Goal: Information Seeking & Learning: Find specific fact

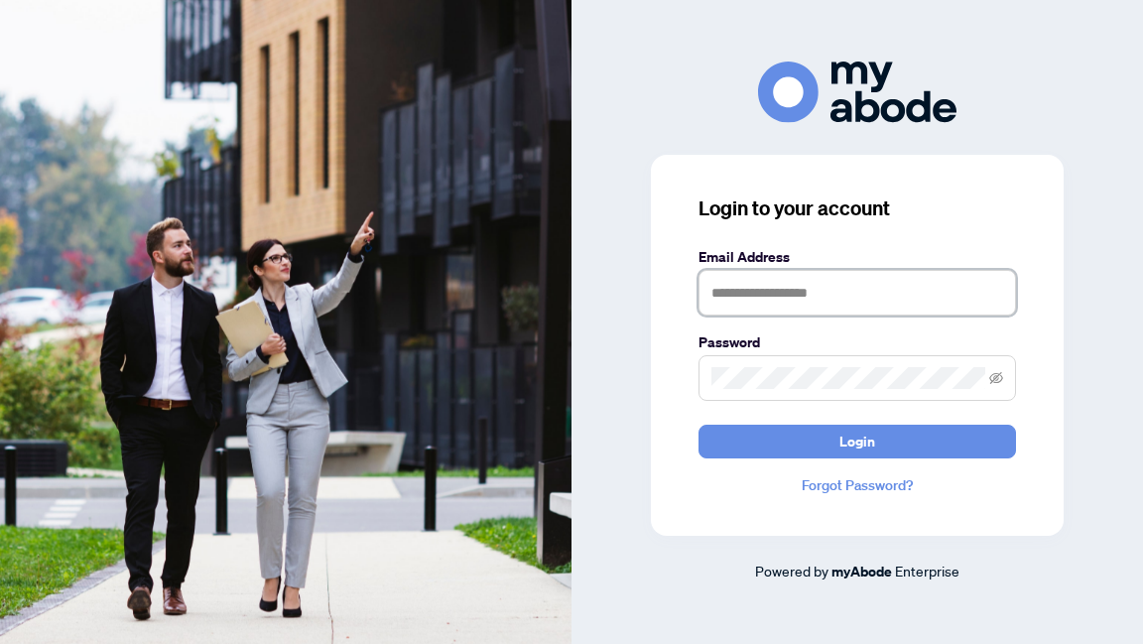
click at [853, 282] on input "text" at bounding box center [856, 293] width 317 height 46
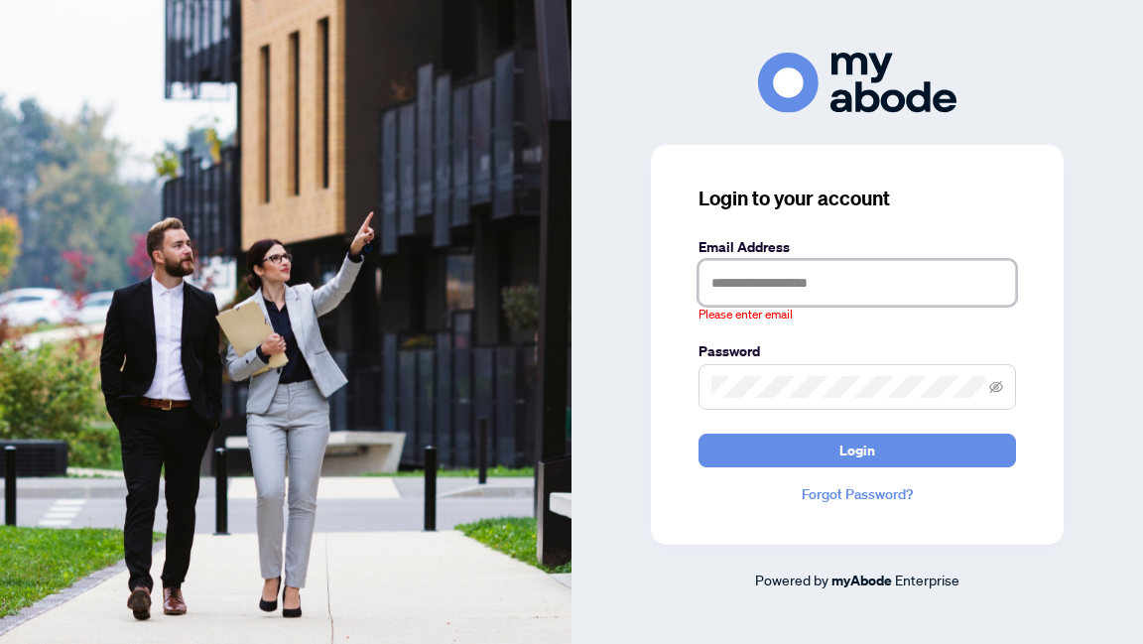
type input "**********"
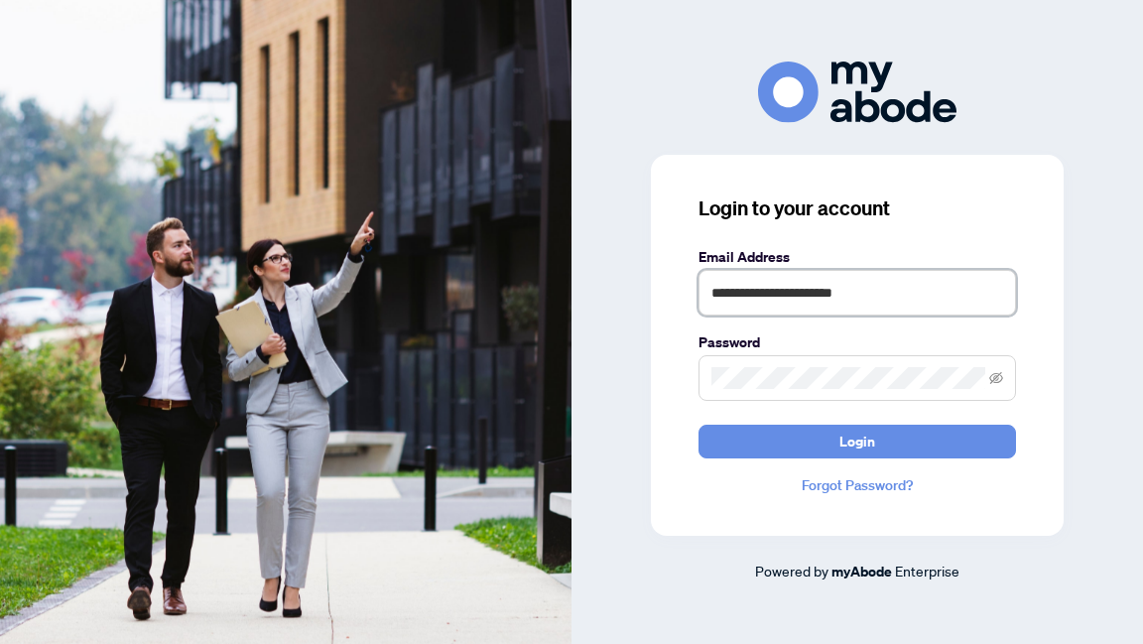
click at [698, 425] on button "Login" at bounding box center [856, 442] width 317 height 34
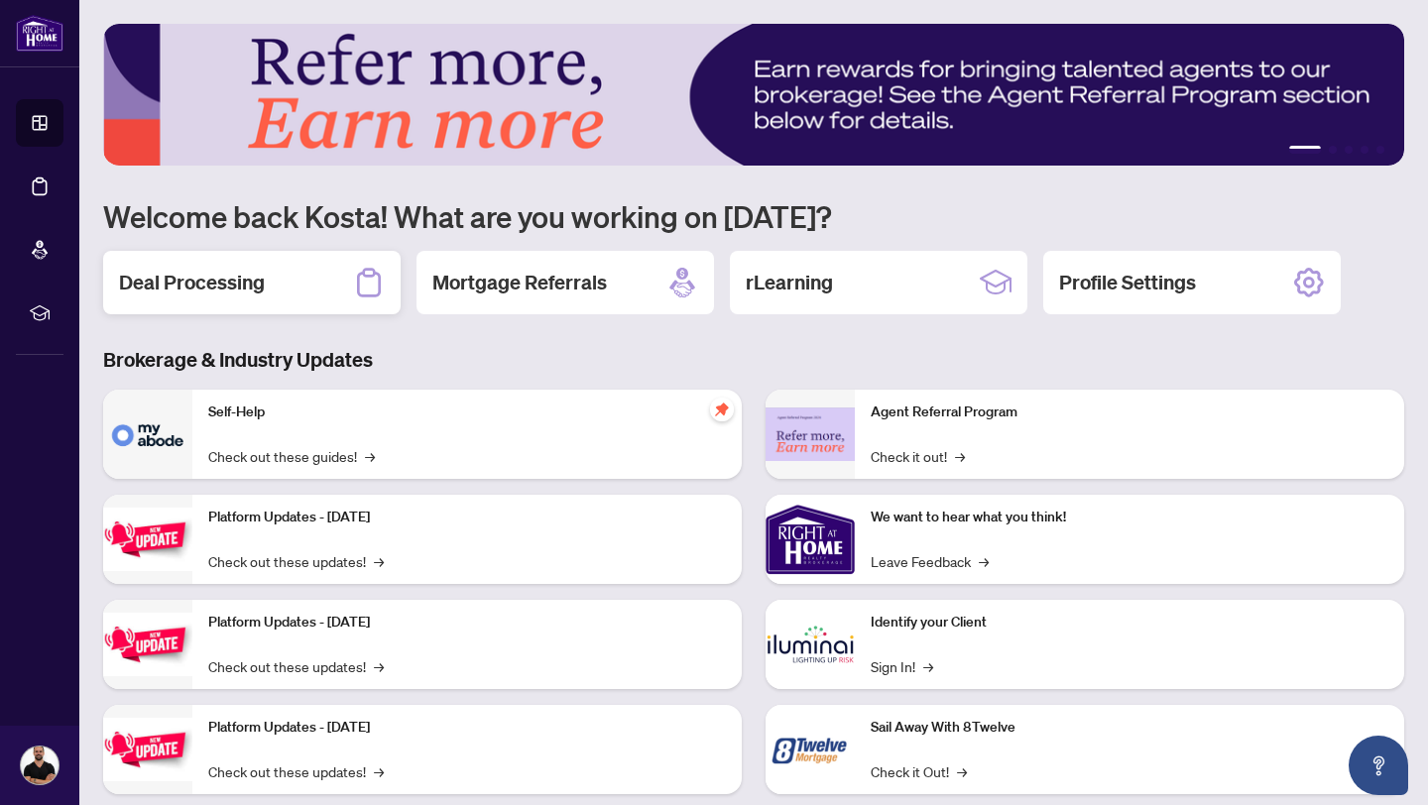
click at [196, 284] on h2 "Deal Processing" at bounding box center [192, 283] width 146 height 28
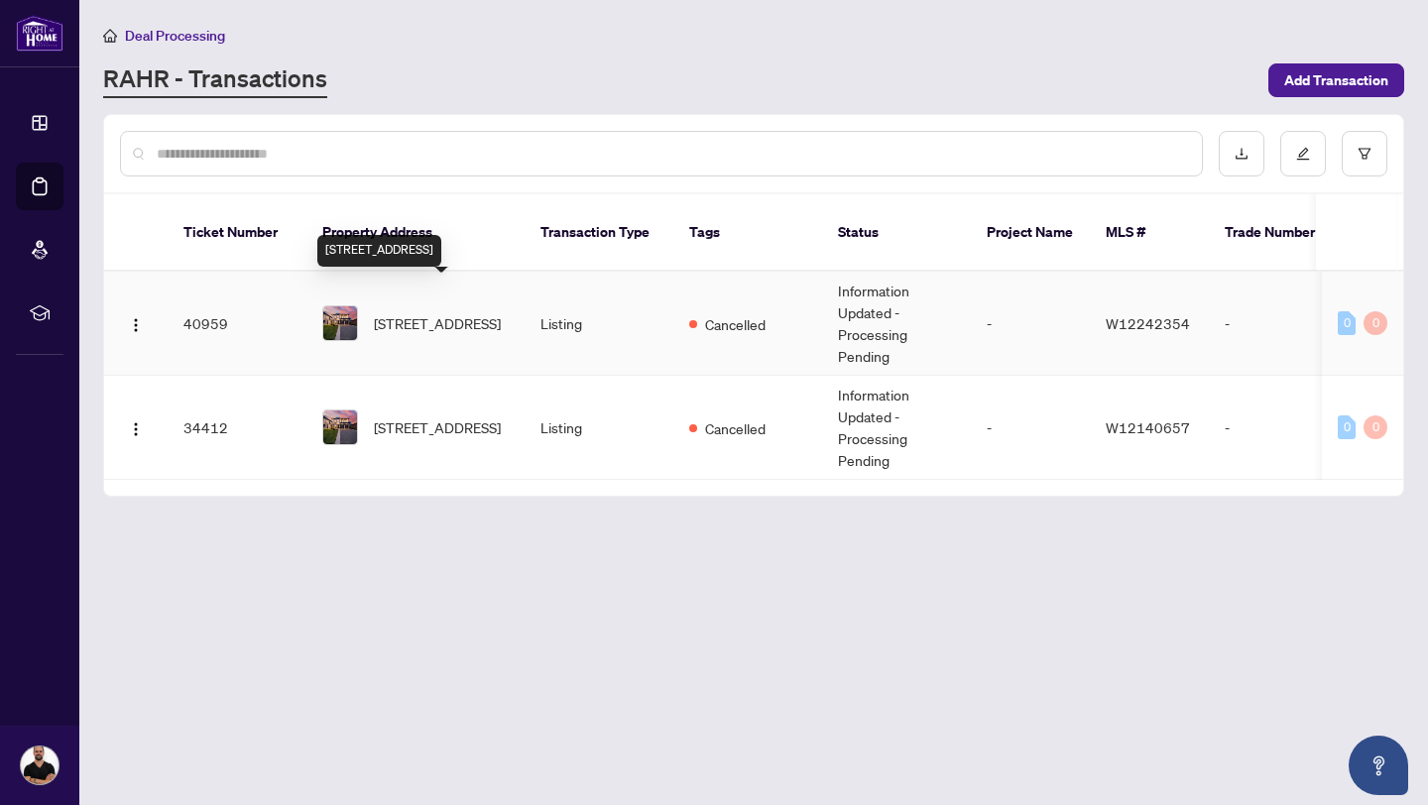
click at [448, 312] on span "[STREET_ADDRESS]" at bounding box center [437, 323] width 127 height 22
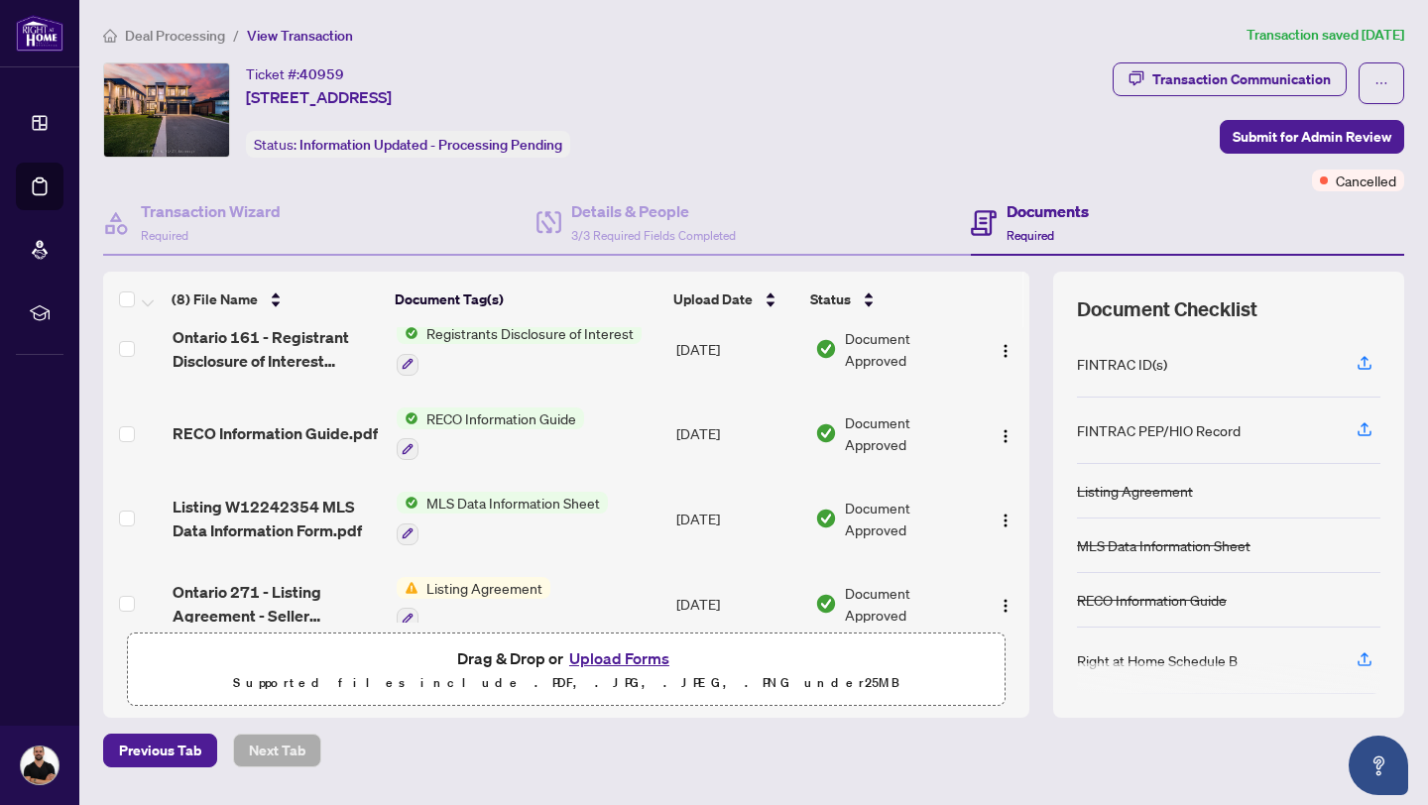
scroll to position [369, 0]
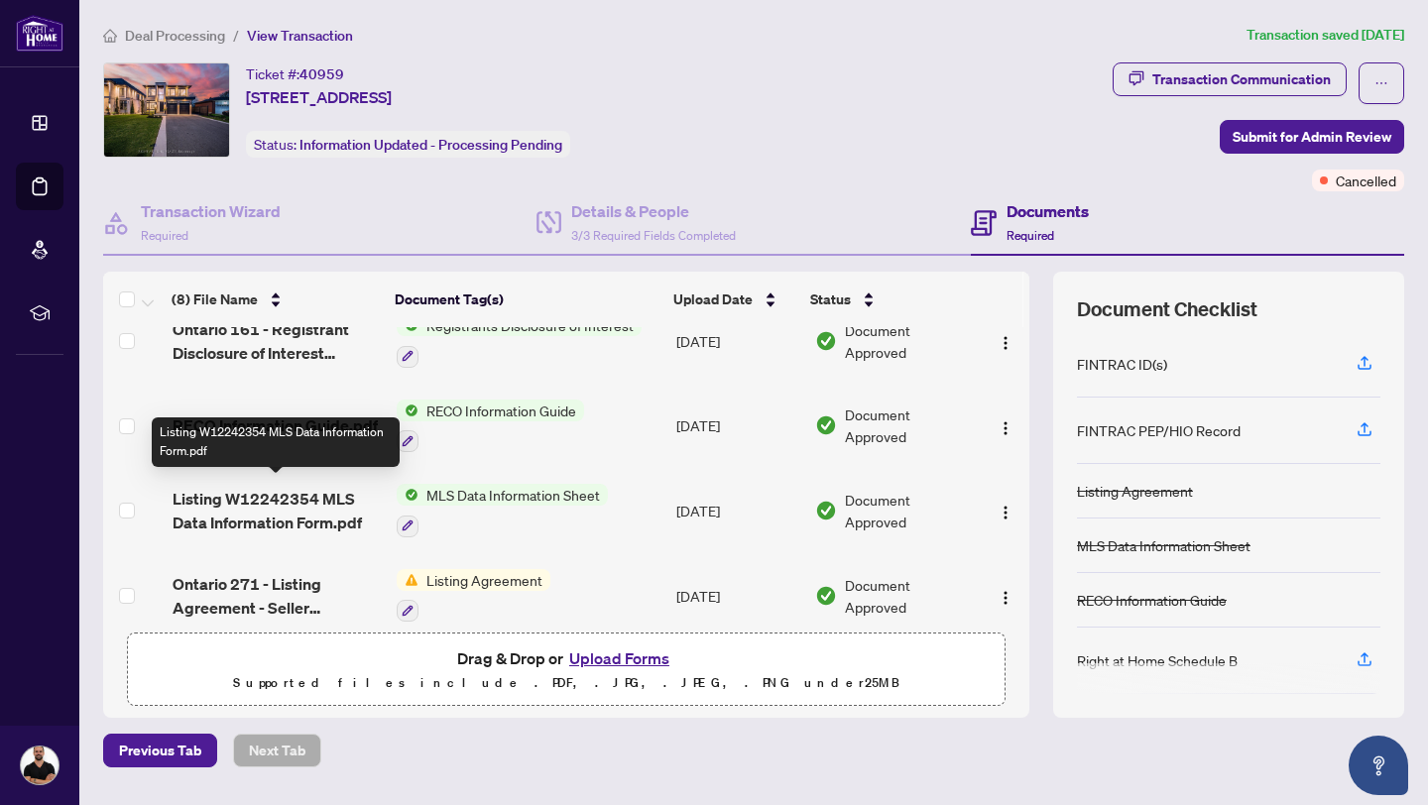
click at [269, 509] on span "Listing W12242354 MLS Data Information Form.pdf" at bounding box center [277, 511] width 208 height 48
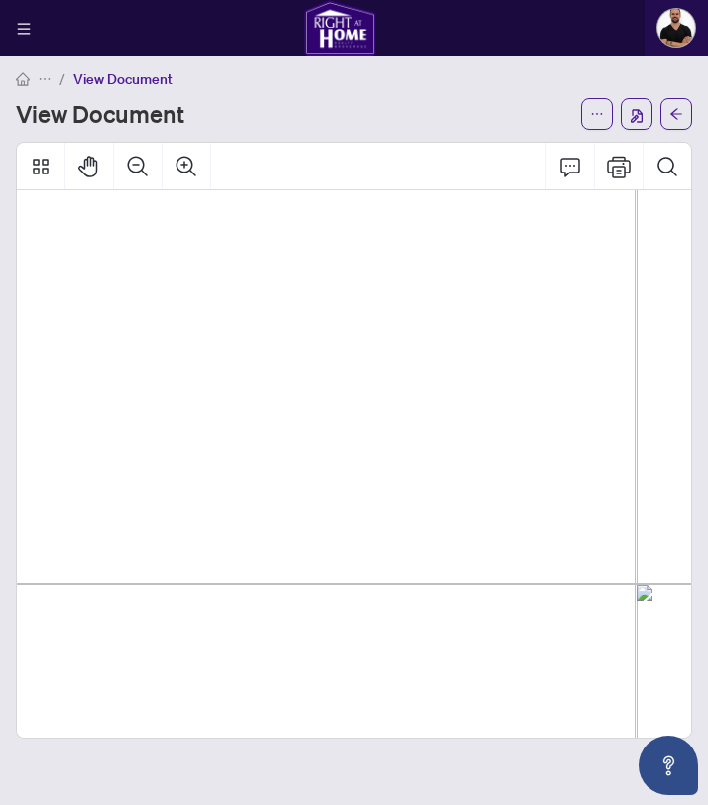
scroll to position [387, 922]
drag, startPoint x: 427, startPoint y: 486, endPoint x: 335, endPoint y: 461, distance: 94.6
click at [385, 469] on span "[PERSON_NAME]" at bounding box center [431, 480] width 176 height 27
drag, startPoint x: 390, startPoint y: 471, endPoint x: 353, endPoint y: 459, distance: 38.6
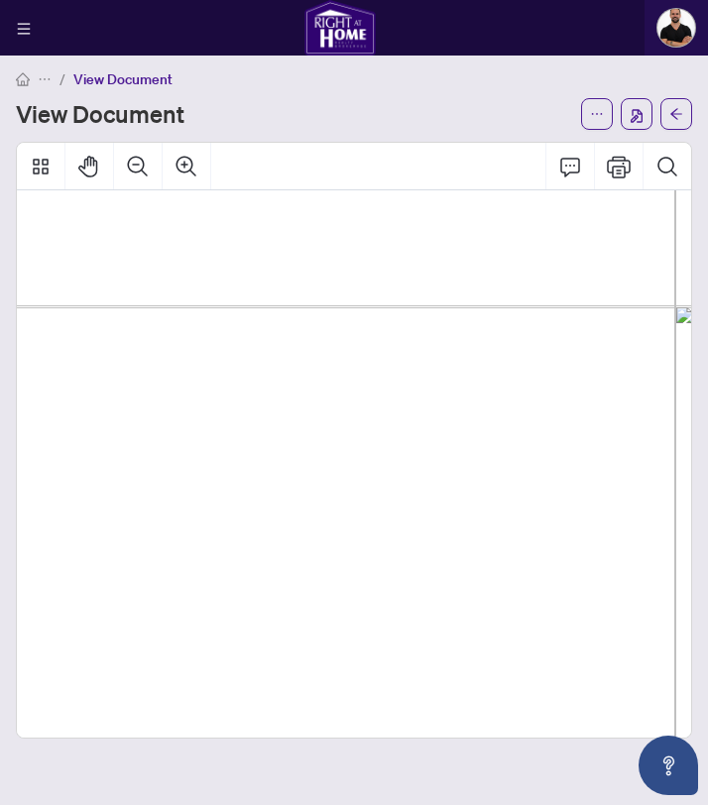
scroll to position [1423, 119]
drag, startPoint x: 585, startPoint y: 659, endPoint x: 52, endPoint y: 468, distance: 566.6
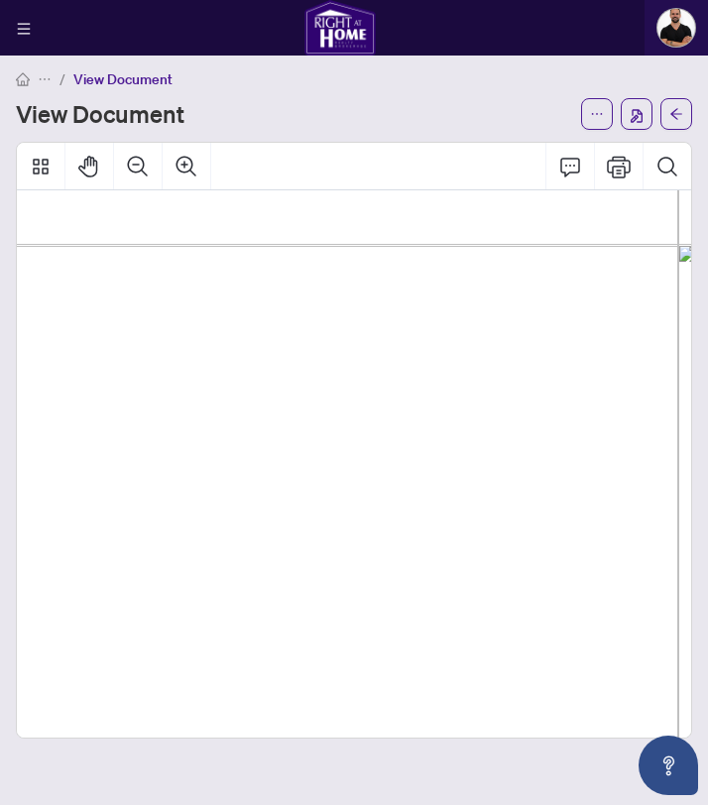
scroll to position [1514, 119]
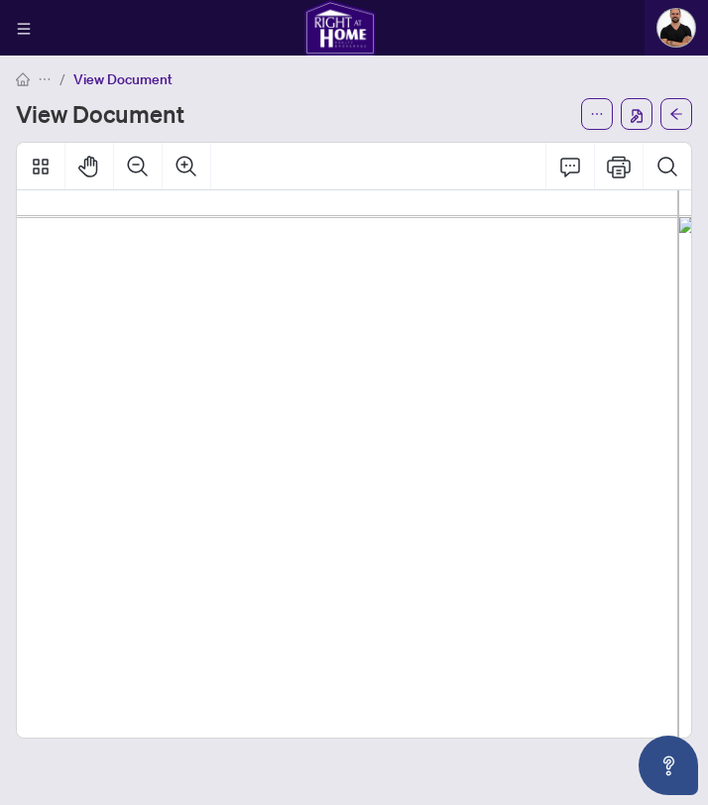
drag, startPoint x: 38, startPoint y: 612, endPoint x: 656, endPoint y: 613, distance: 617.9
click at [656, 613] on span "B/I Fridge/Freezer, B/I Stove & Convection Oven, B/I D/W, Bar Fridge, All Elf's…" at bounding box center [478, 613] width 879 height 27
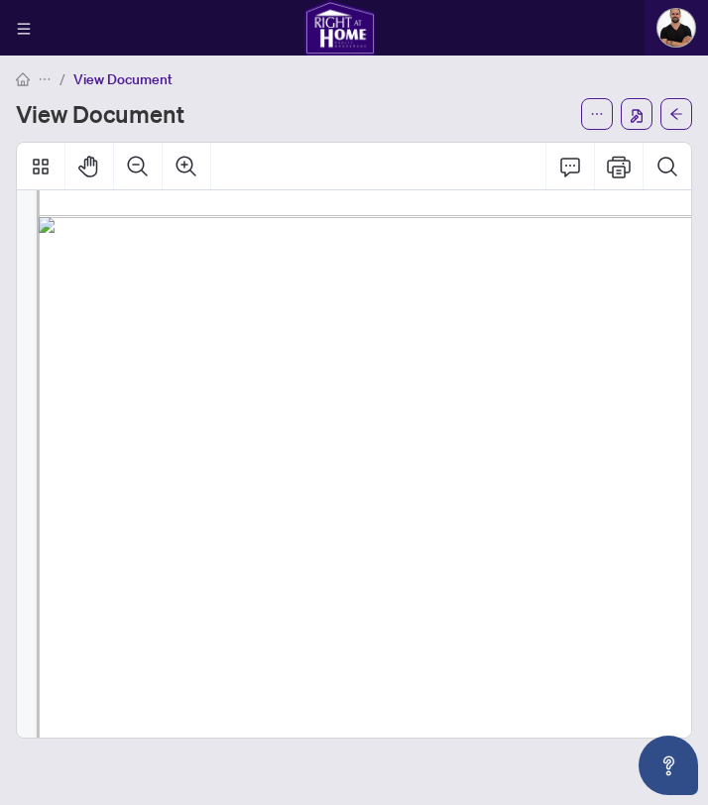
drag, startPoint x: 524, startPoint y: 615, endPoint x: 159, endPoint y: 613, distance: 365.0
click at [170, 613] on span "B/I Fridge/Freezer, B/I Stove & Convection Oven, B/I D/W, Bar Fridge, All Elf's…" at bounding box center [597, 613] width 879 height 27
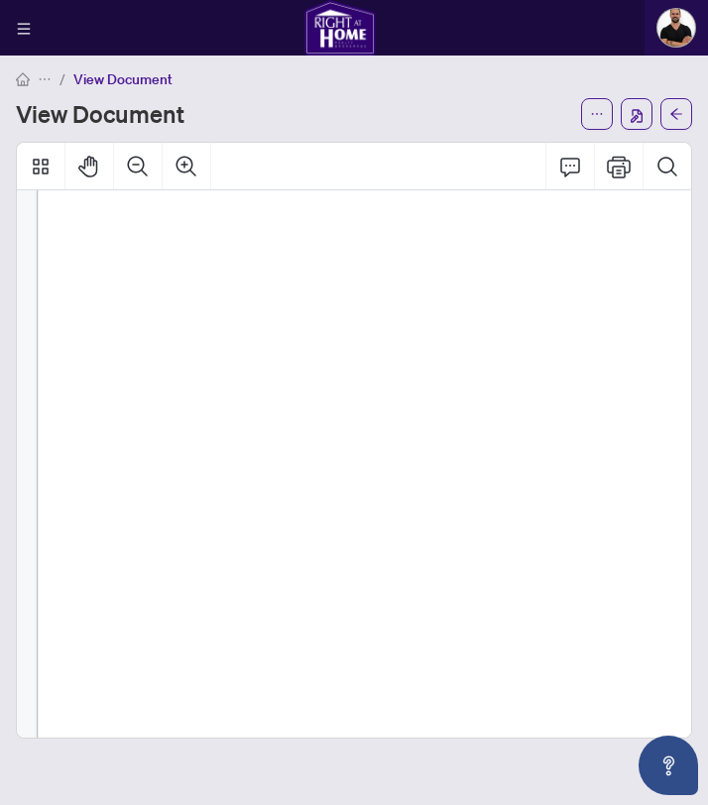
scroll to position [504, 0]
drag, startPoint x: 501, startPoint y: 549, endPoint x: 104, endPoint y: 550, distance: 396.8
click at [90, 550] on span "B/I Fridge/Freezer, B/I Stove & Convection Oven, B/I D/W, Bar Fridge, All Elf's…" at bounding box center [283, 551] width 387 height 12
drag, startPoint x: 248, startPoint y: 576, endPoint x: 261, endPoint y: 573, distance: 13.2
click at [112, 576] on span "Other" at bounding box center [97, 581] width 30 height 16
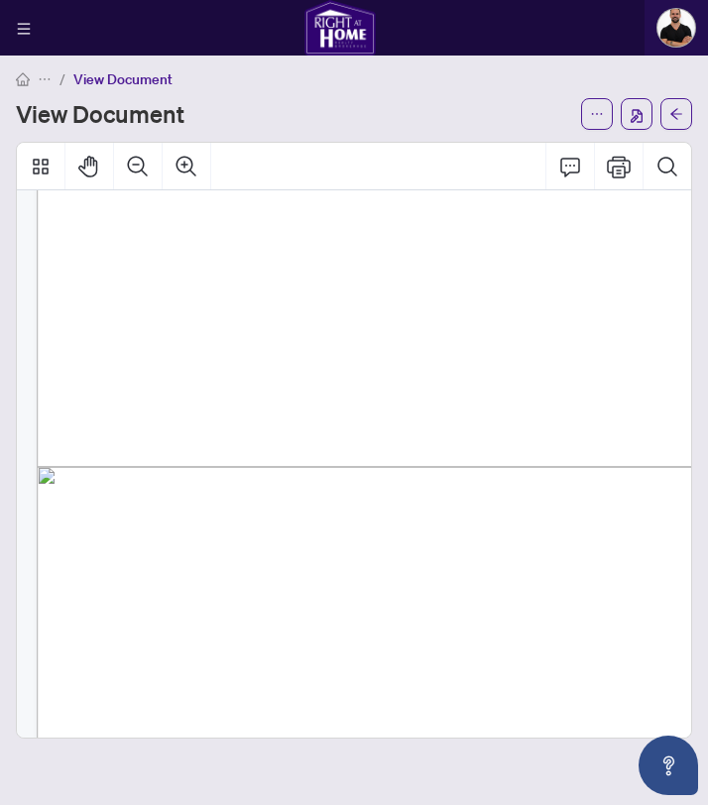
drag, startPoint x: 625, startPoint y: 575, endPoint x: 596, endPoint y: 573, distance: 28.8
click at [112, 575] on span "Other" at bounding box center [97, 581] width 30 height 16
drag, startPoint x: 663, startPoint y: 570, endPoint x: 308, endPoint y: 574, distance: 354.1
click at [112, 573] on span "Other" at bounding box center [97, 581] width 30 height 16
click at [84, 573] on span "Other" at bounding box center [97, 581] width 30 height 16
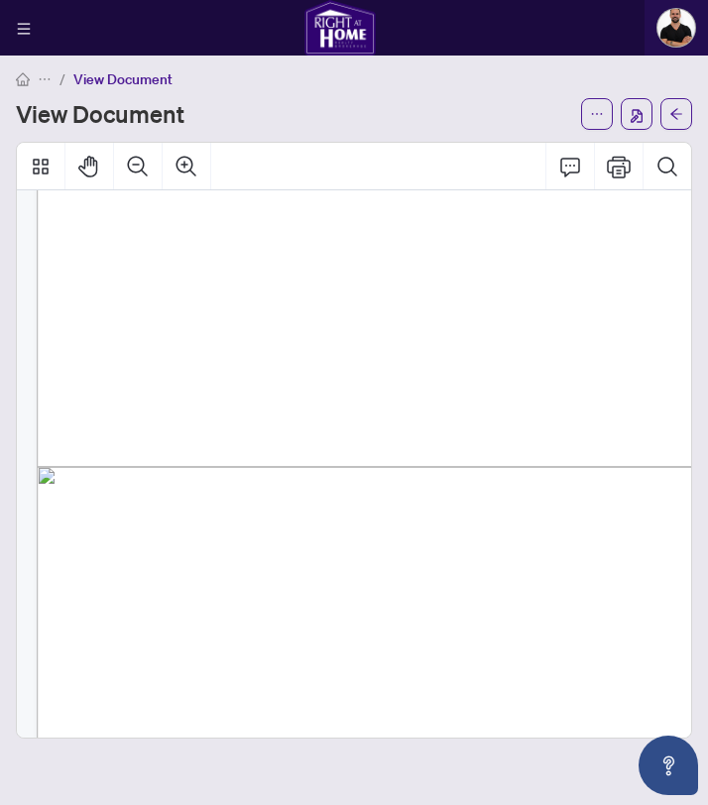
drag, startPoint x: 87, startPoint y: 572, endPoint x: 447, endPoint y: 572, distance: 360.1
click at [112, 573] on span "Other" at bounding box center [97, 581] width 30 height 16
drag, startPoint x: 452, startPoint y: 573, endPoint x: 484, endPoint y: 574, distance: 31.8
click at [112, 573] on span "Other" at bounding box center [97, 581] width 30 height 16
click at [112, 577] on span "Other" at bounding box center [97, 581] width 30 height 16
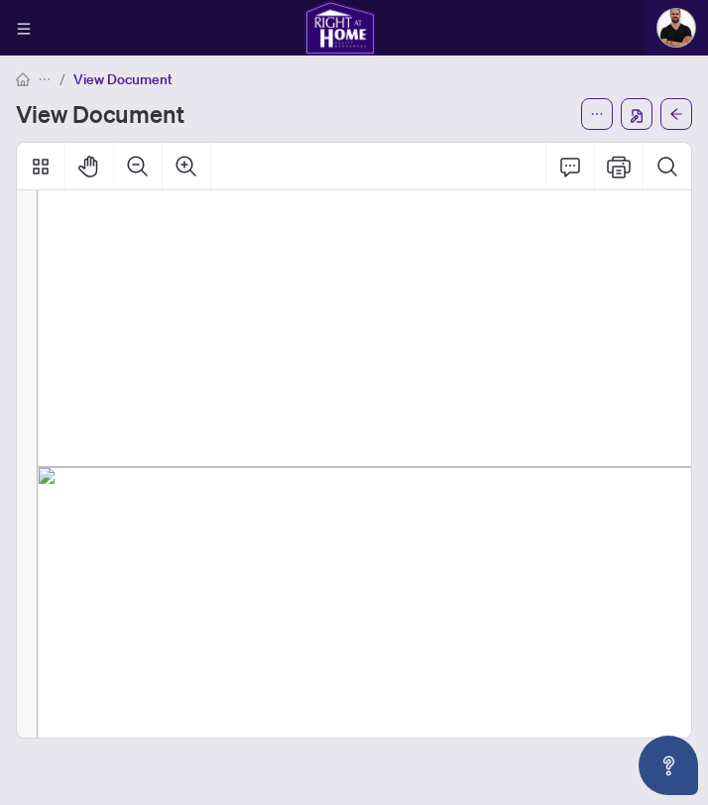
drag, startPoint x: 664, startPoint y: 568, endPoint x: 631, endPoint y: 571, distance: 32.9
click at [631, 571] on div "[STREET_ADDRESS] Residential Freehold - Detached For Sale - $2,988,888 - New RI…" at bounding box center [502, 364] width 930 height 1316
click at [112, 573] on span "Other" at bounding box center [97, 581] width 30 height 16
drag, startPoint x: 662, startPoint y: 569, endPoint x: 478, endPoint y: 572, distance: 183.5
click at [112, 573] on span "Other" at bounding box center [97, 581] width 30 height 16
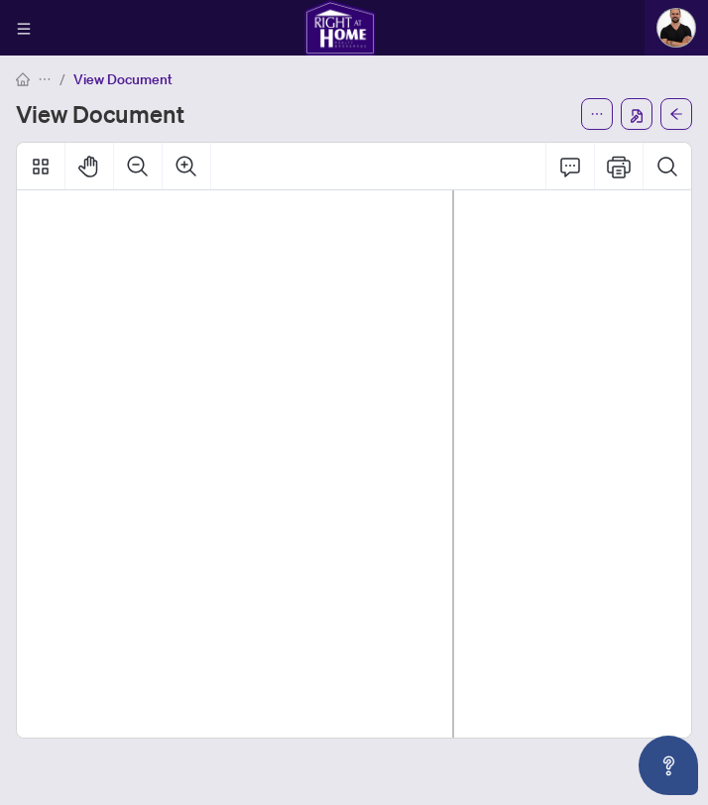
scroll to position [818, 354]
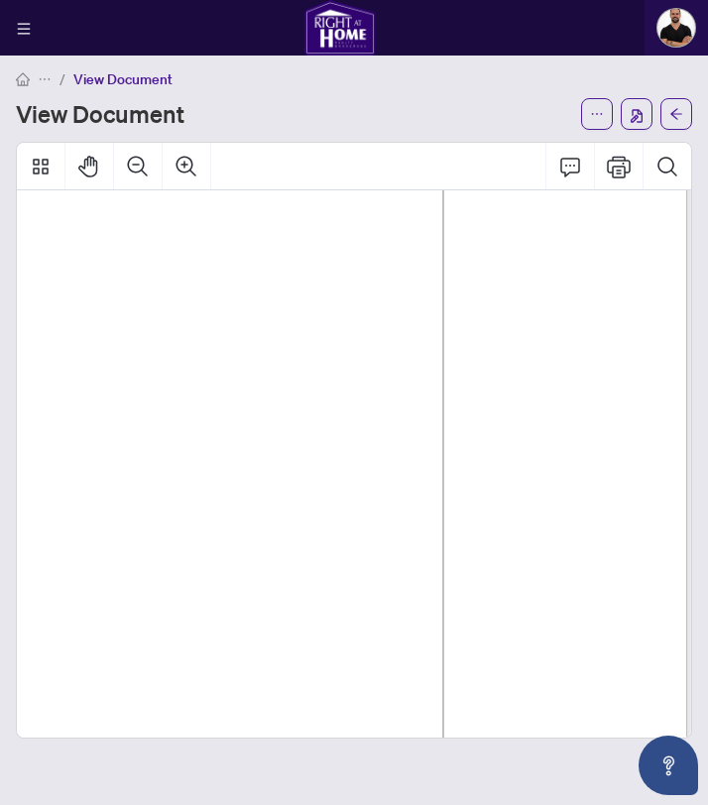
drag, startPoint x: 534, startPoint y: 565, endPoint x: 390, endPoint y: 566, distance: 143.8
drag, startPoint x: 393, startPoint y: 566, endPoint x: 404, endPoint y: 565, distance: 11.0
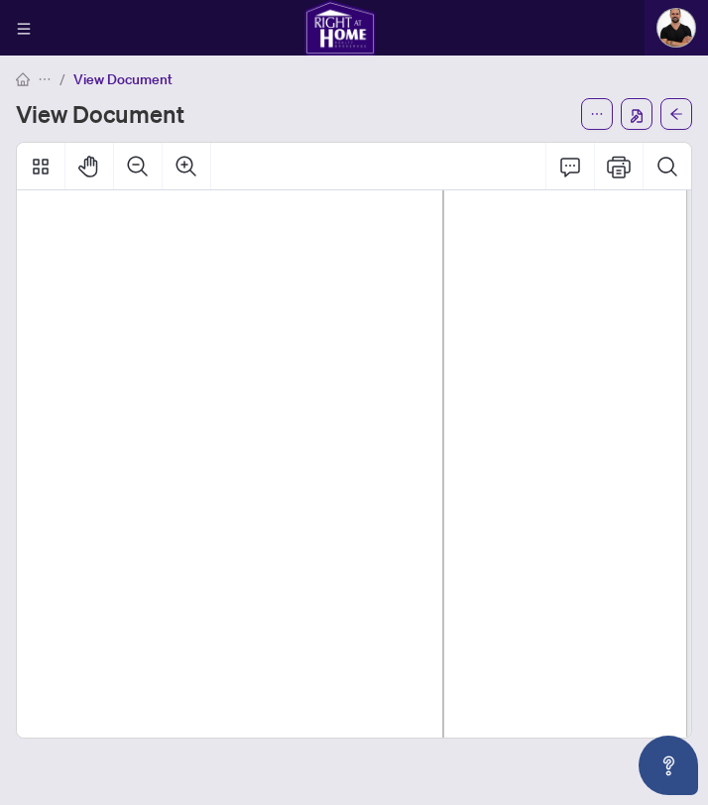
click at [426, 562] on span "Home Shows Very Well, Show Your Fussiest Clients. 24hrs Notice For Showings. At…" at bounding box center [119, 564] width 729 height 16
drag, startPoint x: 507, startPoint y: 479, endPoint x: 483, endPoint y: 482, distance: 24.0
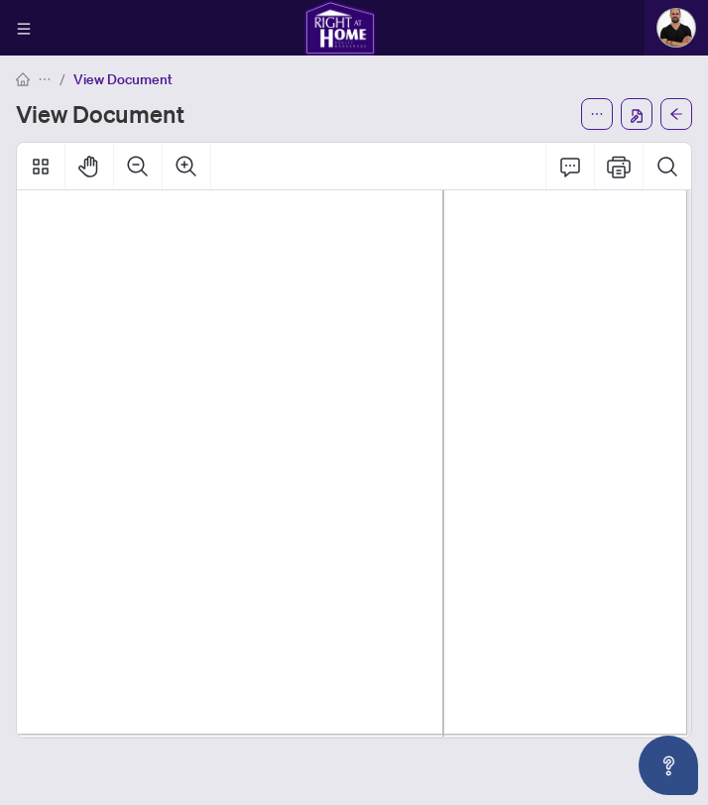
click at [484, 479] on span "Home Shows Very Well, Show Your Fussiest Clients. 24hrs Notice For Showings. At…" at bounding box center [119, 487] width 729 height 16
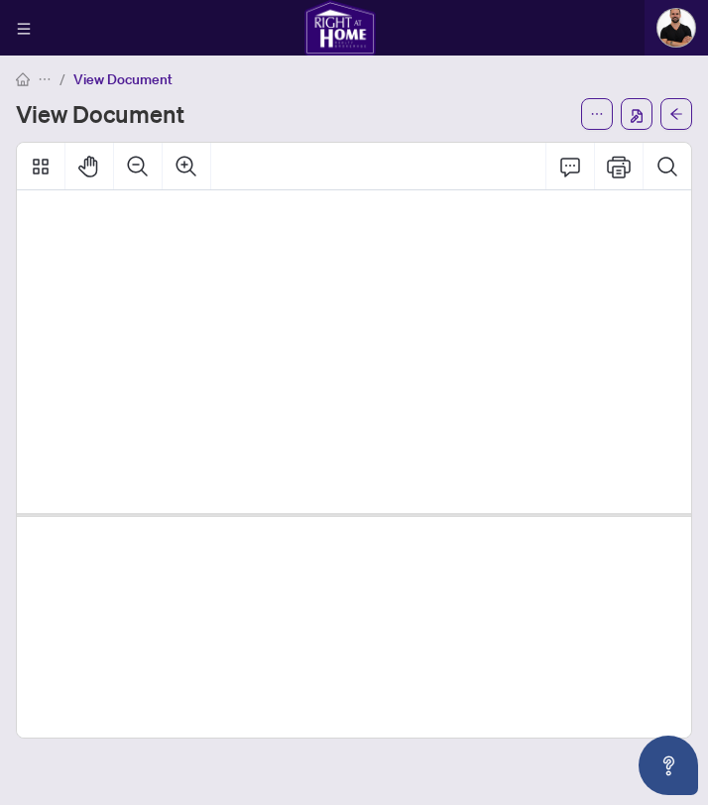
scroll to position [1215, 81]
drag, startPoint x: 50, startPoint y: 493, endPoint x: 135, endPoint y: 494, distance: 85.3
click at [86, 496] on span "Other" at bounding box center [60, 510] width 53 height 28
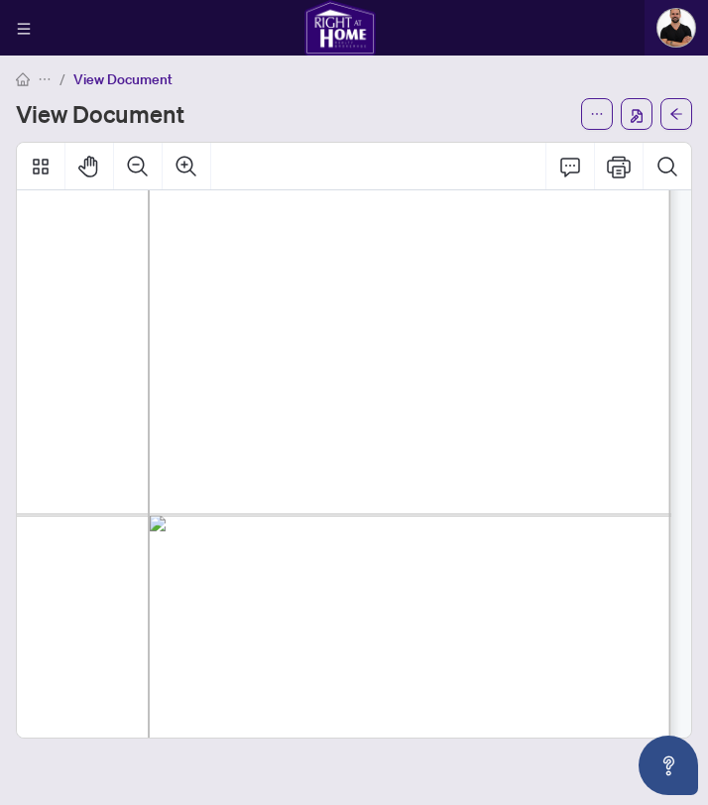
drag, startPoint x: 48, startPoint y: 485, endPoint x: 457, endPoint y: 492, distance: 409.7
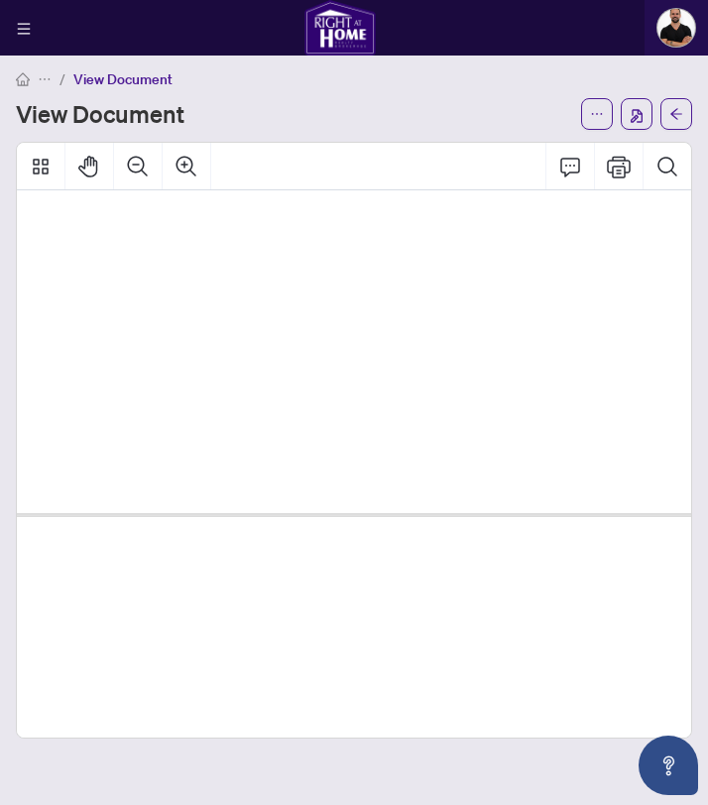
scroll to position [1215, 91]
drag, startPoint x: 35, startPoint y: 490, endPoint x: 81, endPoint y: 492, distance: 46.7
drag, startPoint x: 73, startPoint y: 492, endPoint x: 44, endPoint y: 492, distance: 29.8
click at [70, 496] on span "Other" at bounding box center [50, 510] width 53 height 28
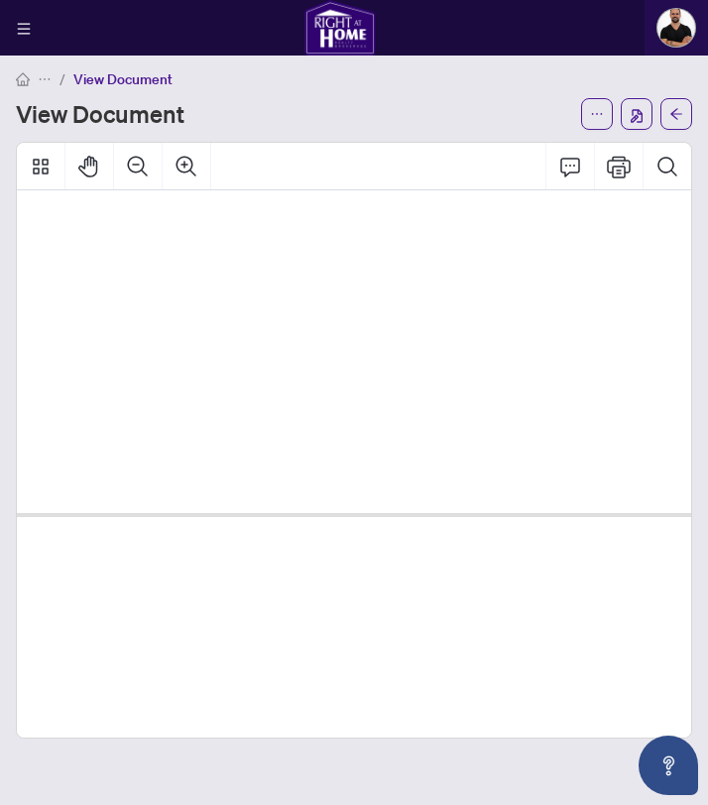
drag, startPoint x: 37, startPoint y: 490, endPoint x: 399, endPoint y: 502, distance: 362.2
drag, startPoint x: 37, startPoint y: 489, endPoint x: 65, endPoint y: 508, distance: 34.4
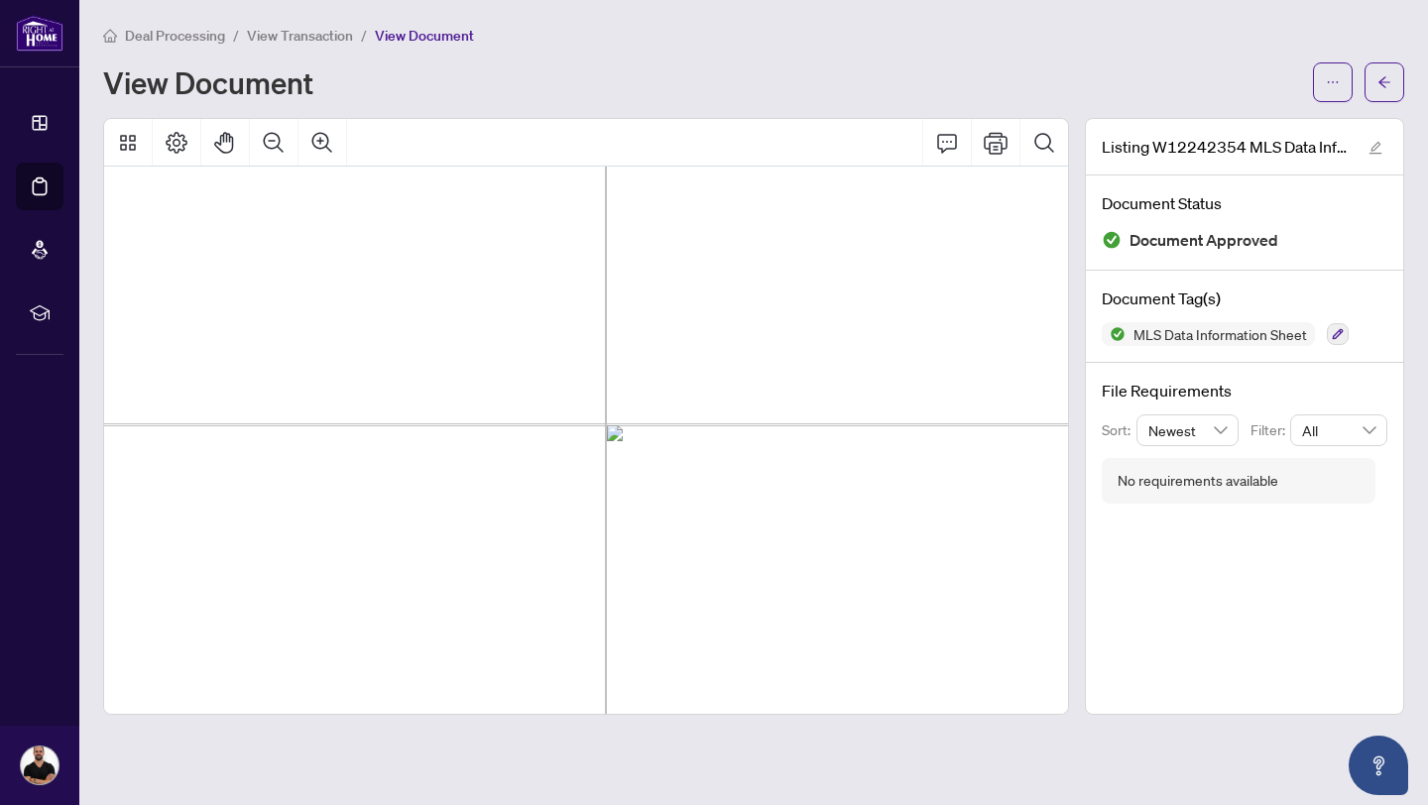
scroll to position [1282, 278]
